Goal: Go to known website: Access a specific website the user already knows

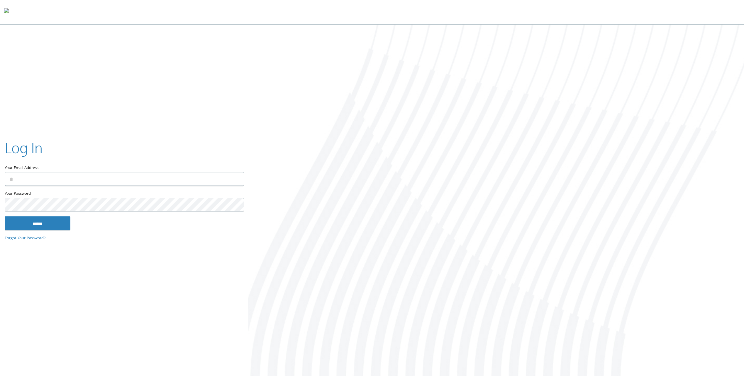
click at [89, 180] on input "Your Email Address" at bounding box center [124, 179] width 239 height 14
click at [0, 376] on nordpass-portal at bounding box center [0, 378] width 0 height 0
type input "**********"
